Goal: Find specific page/section: Find specific page/section

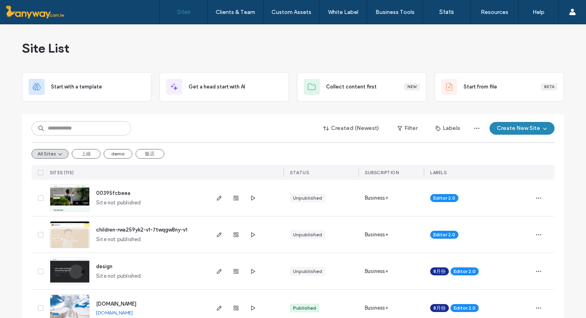
click at [83, 121] on input at bounding box center [81, 128] width 100 height 14
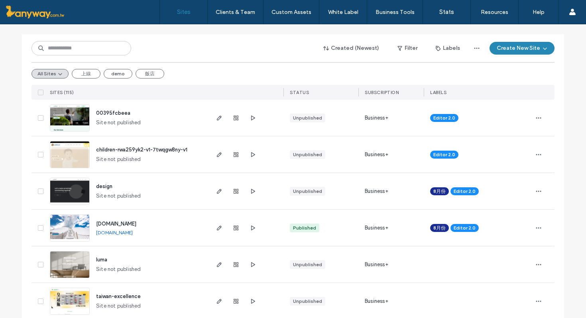
click at [87, 48] on input at bounding box center [81, 48] width 100 height 14
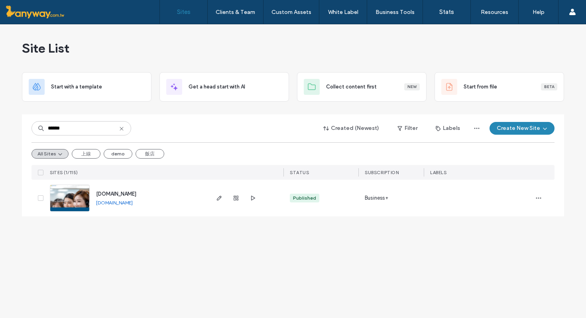
scroll to position [0, 0]
type input "******"
click at [84, 194] on img at bounding box center [69, 212] width 39 height 54
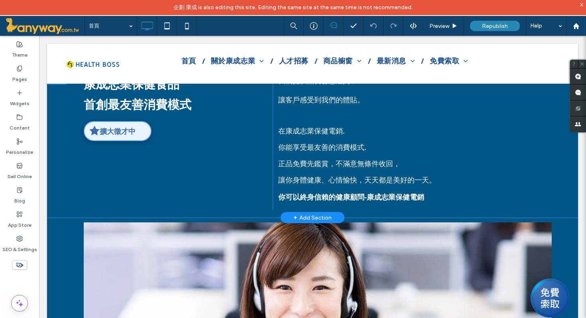
scroll to position [306, 0]
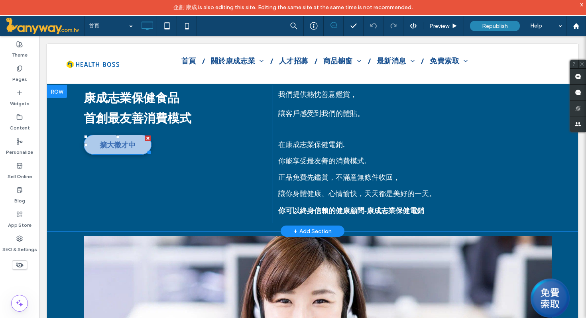
click at [115, 147] on span "擴大徵才中" at bounding box center [117, 145] width 41 height 18
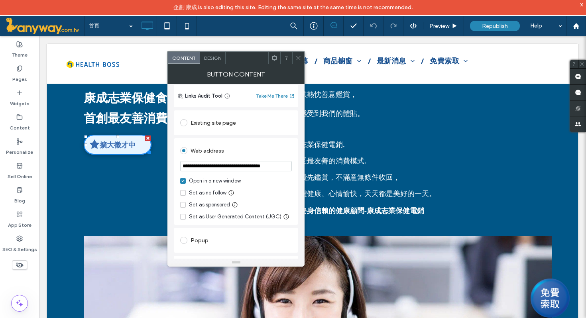
scroll to position [56, 0]
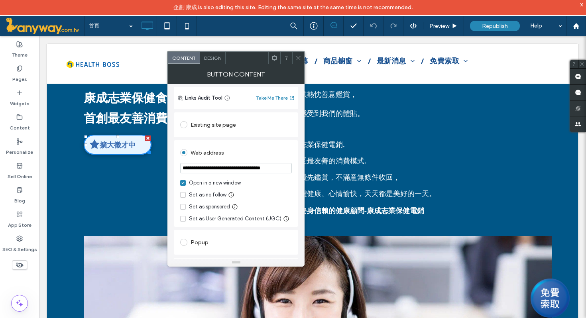
click at [214, 59] on span "Design" at bounding box center [212, 58] width 17 height 6
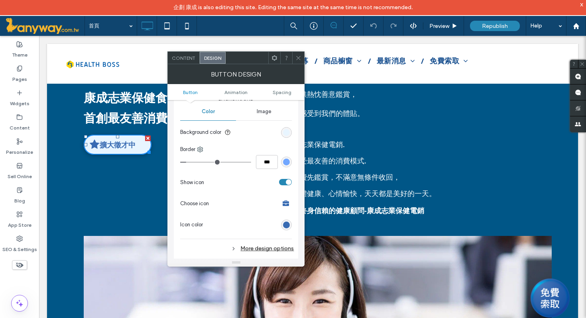
scroll to position [220, 0]
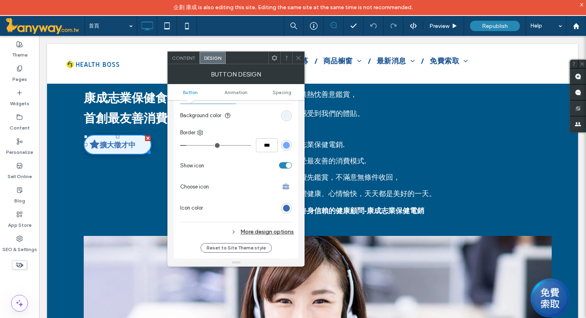
click at [288, 186] on icon at bounding box center [286, 187] width 6 height 6
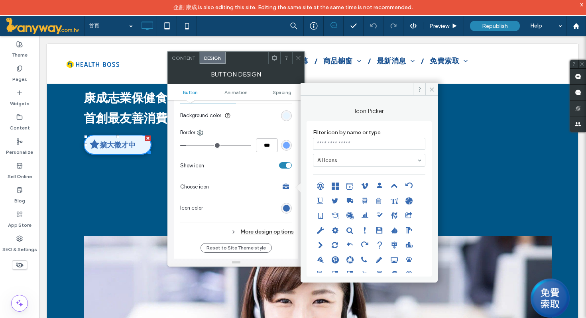
scroll to position [24, 0]
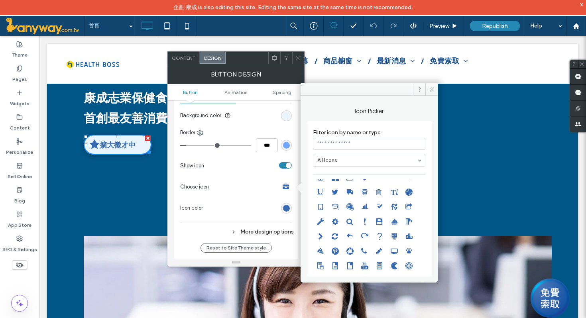
click at [339, 221] on icon at bounding box center [335, 221] width 14 height 14
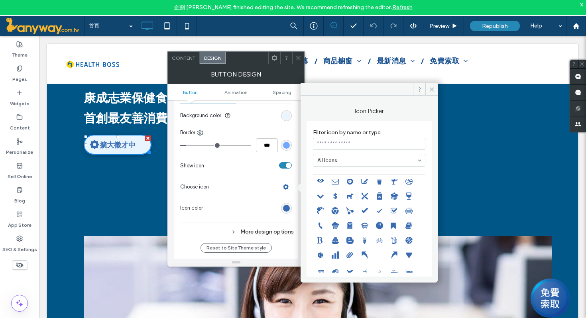
scroll to position [273, 0]
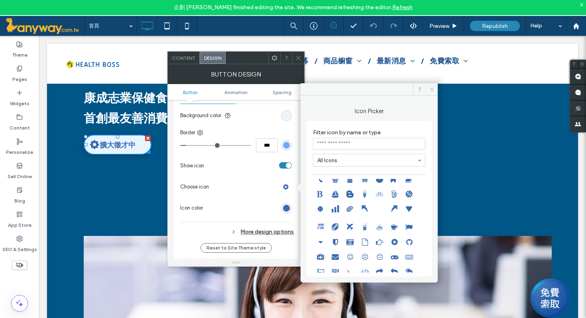
click at [431, 88] on icon at bounding box center [432, 89] width 6 height 6
